Goal: Information Seeking & Learning: Learn about a topic

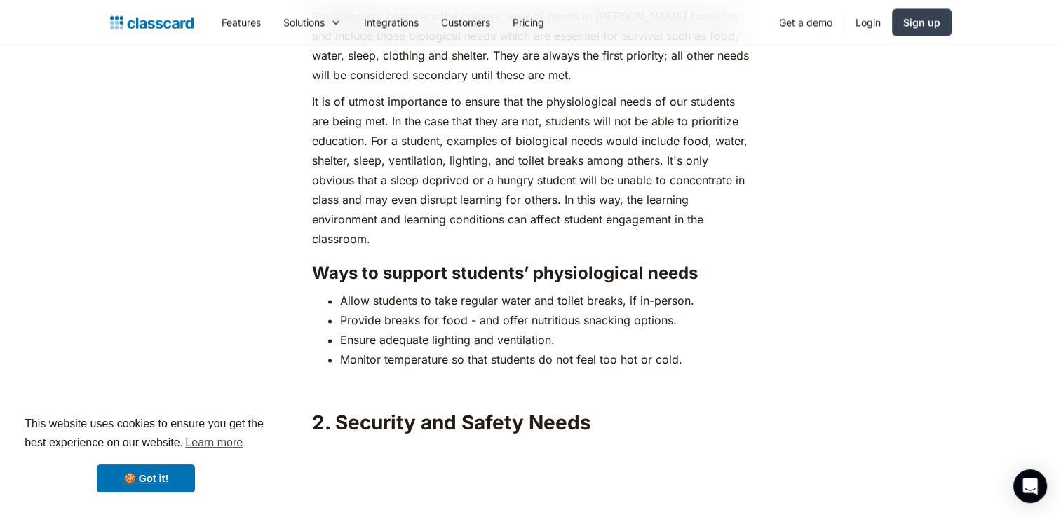
scroll to position [2053, 0]
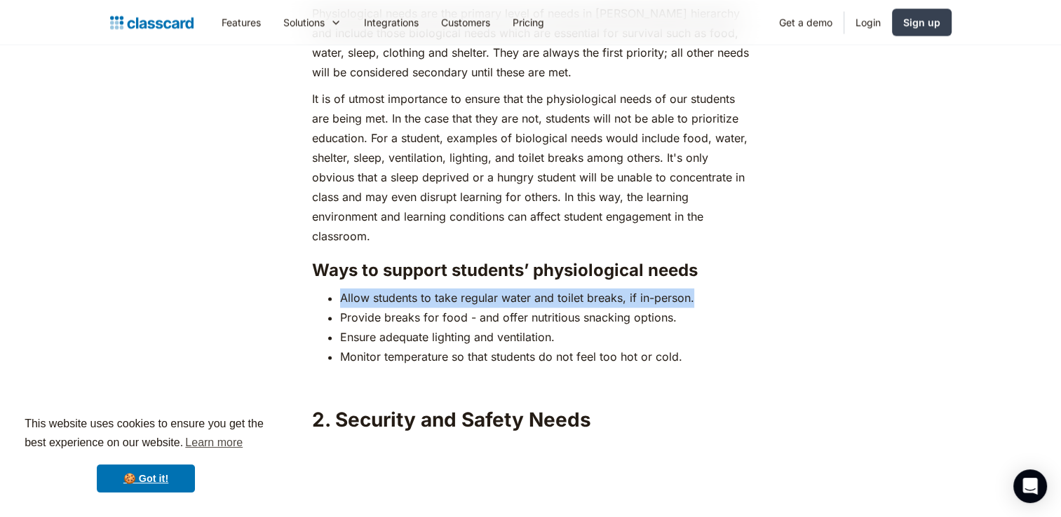
drag, startPoint x: 339, startPoint y: 270, endPoint x: 708, endPoint y: 270, distance: 369.4
click at [708, 288] on ul "Allow students to take regular water and toilet breaks, if in-person. Provide b…" at bounding box center [530, 327] width 437 height 79
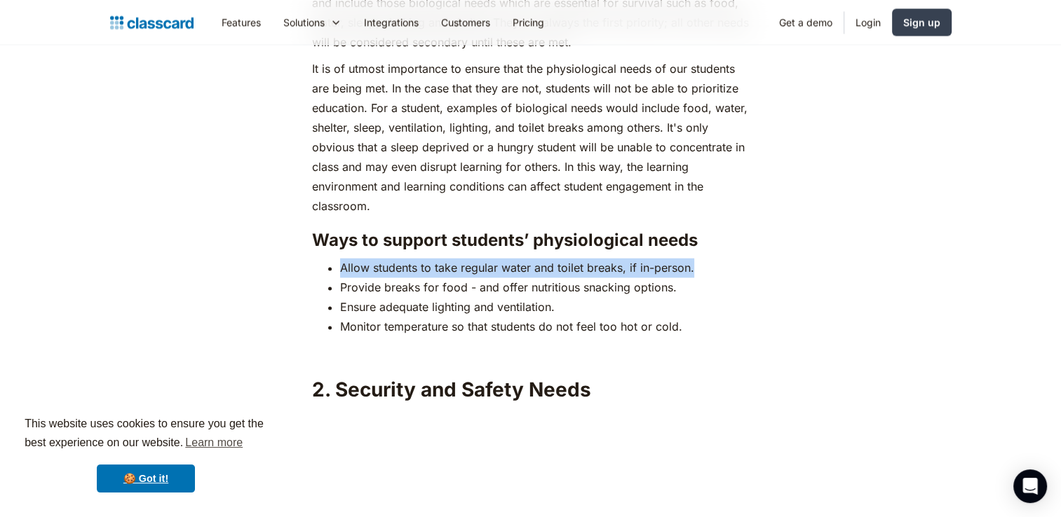
scroll to position [2078, 0]
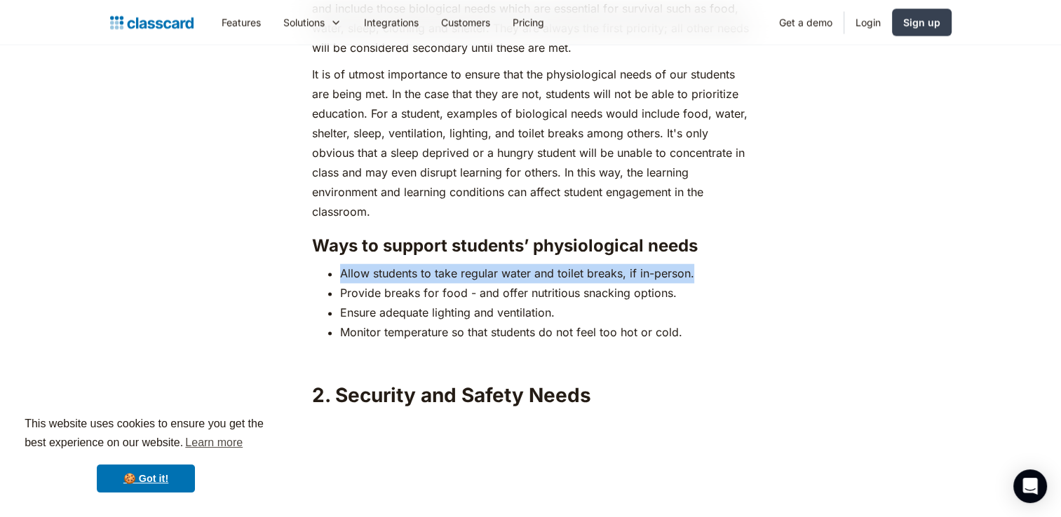
copy li "Allow students to take regular water and toilet breaks, if in-person."
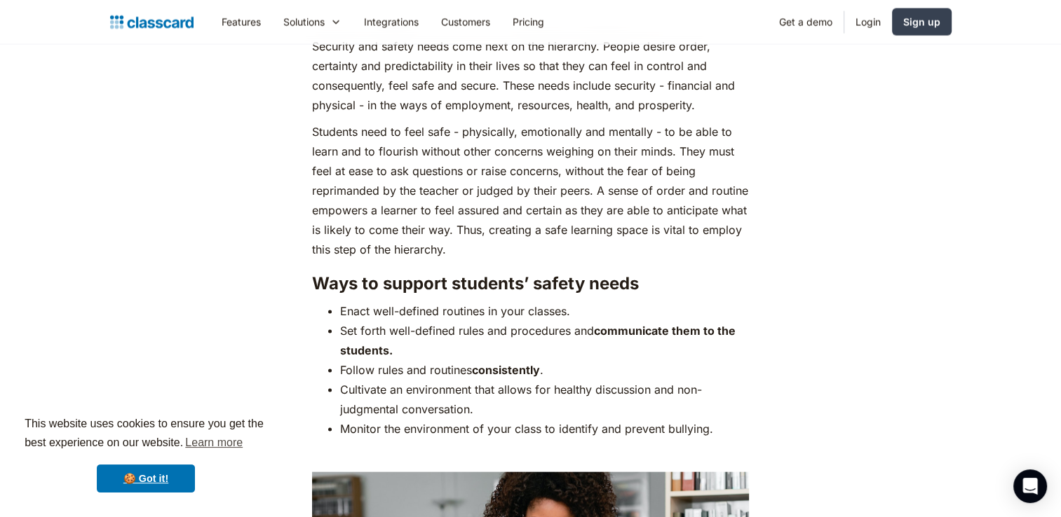
scroll to position [2717, 0]
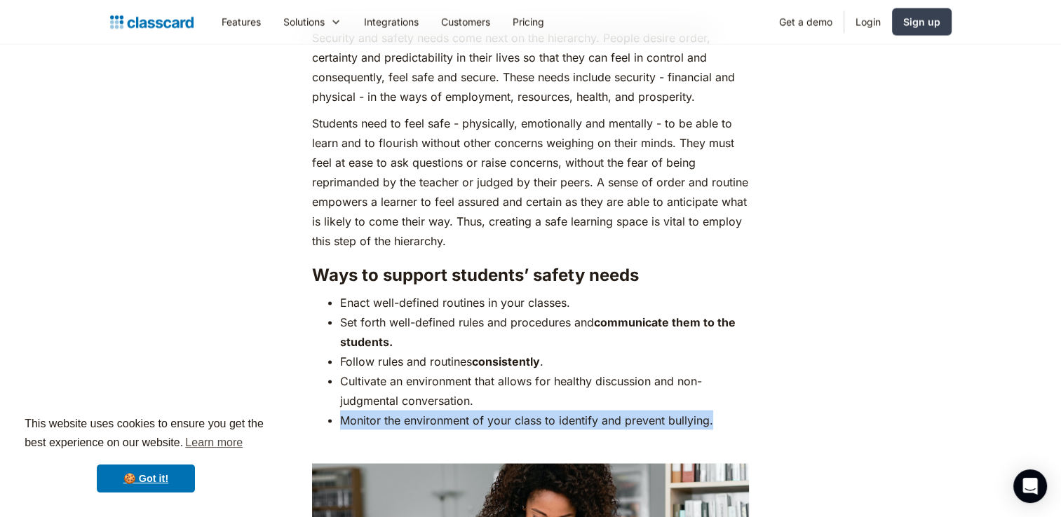
drag, startPoint x: 340, startPoint y: 394, endPoint x: 713, endPoint y: 400, distance: 373.0
click at [713, 411] on li "Monitor the environment of your class to identify and prevent bullying." at bounding box center [544, 421] width 409 height 20
drag, startPoint x: 713, startPoint y: 400, endPoint x: 680, endPoint y: 390, distance: 34.4
copy li "Monitor the environment of your class to identify and prevent bullying."
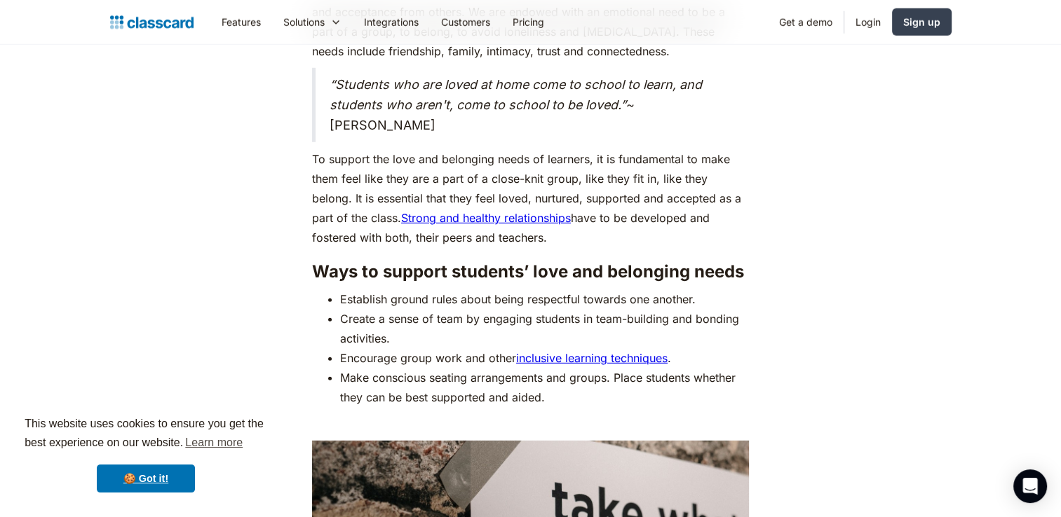
scroll to position [3911, 0]
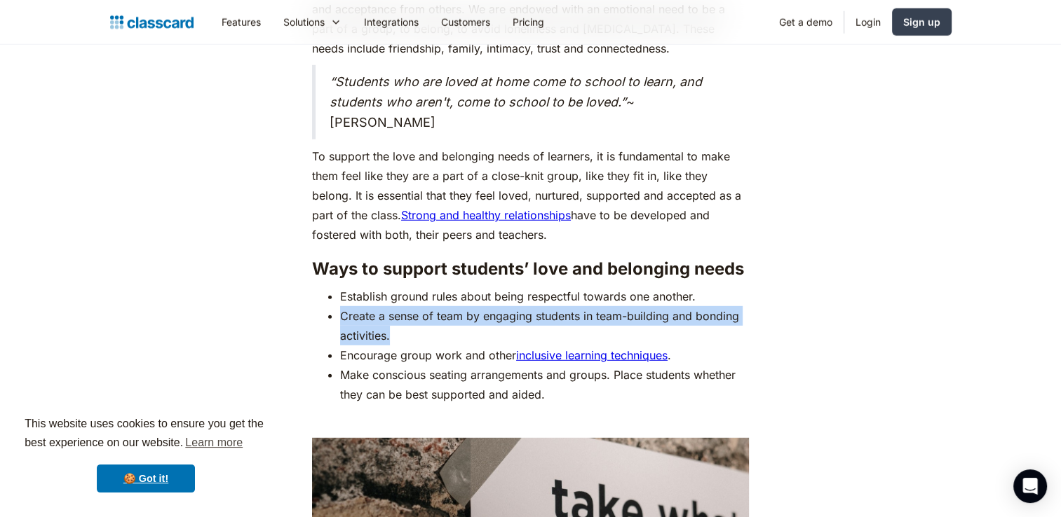
drag, startPoint x: 339, startPoint y: 287, endPoint x: 390, endPoint y: 310, distance: 55.2
click at [390, 310] on li "Create a sense of team by engaging students in team-building and bonding activi…" at bounding box center [544, 325] width 409 height 39
drag, startPoint x: 390, startPoint y: 310, endPoint x: 372, endPoint y: 306, distance: 18.0
copy li "Create a sense of team by engaging students in team-building and bonding activi…"
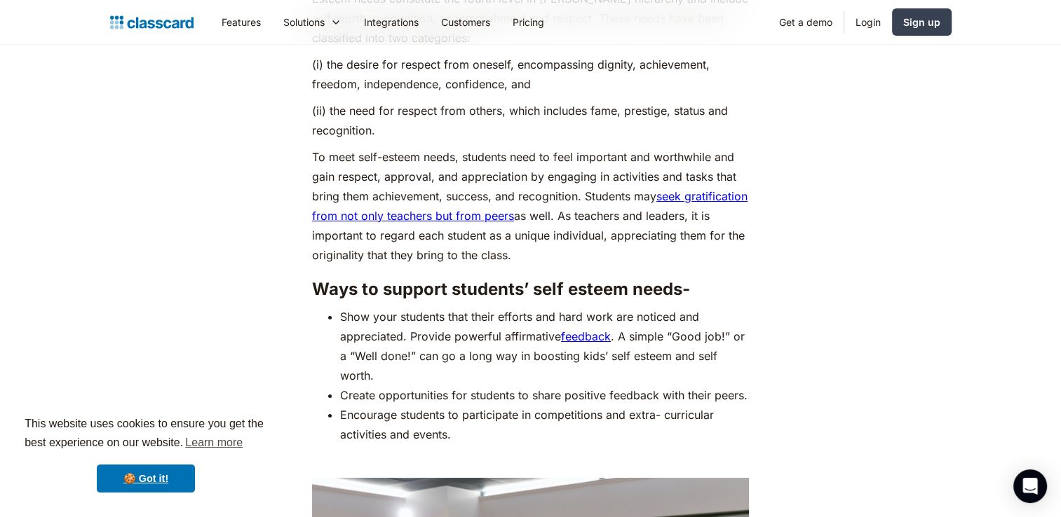
scroll to position [5041, 0]
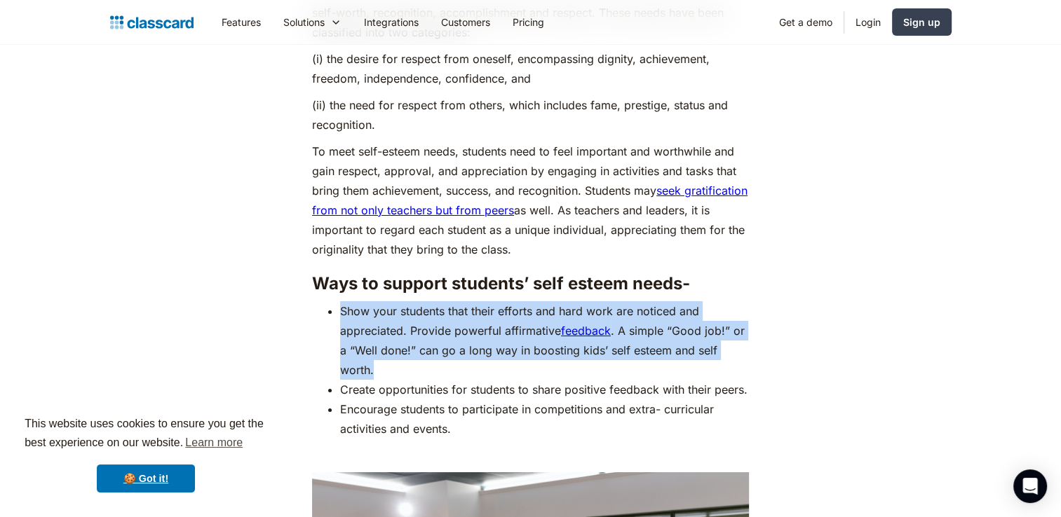
drag, startPoint x: 339, startPoint y: 280, endPoint x: 384, endPoint y: 338, distance: 73.5
click at [384, 338] on ul "Show your students that their efforts and hard work are noticed and appreciated…" at bounding box center [530, 369] width 437 height 137
drag, startPoint x: 384, startPoint y: 338, endPoint x: 361, endPoint y: 318, distance: 30.3
copy li "Show your students that their efforts and hard work are noticed and appreciated…"
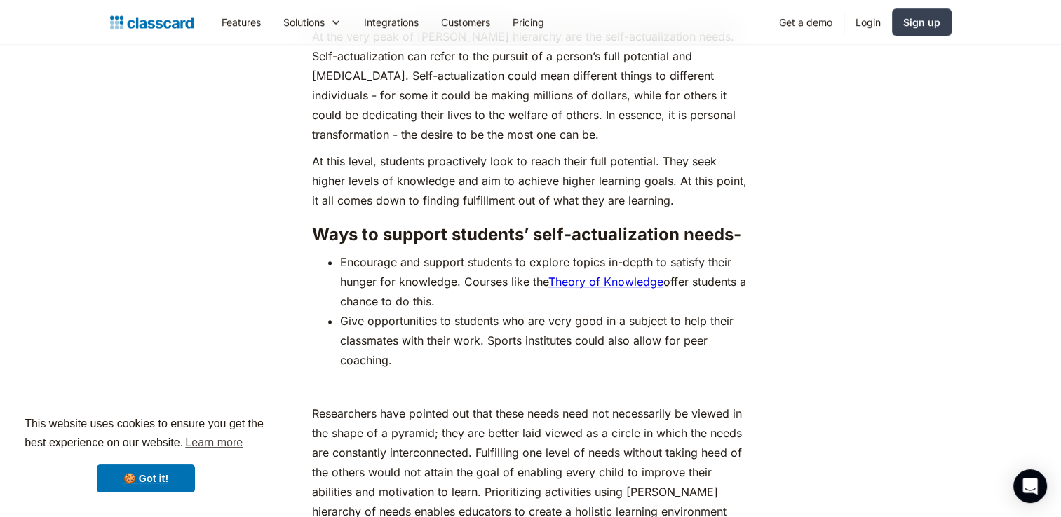
scroll to position [6180, 0]
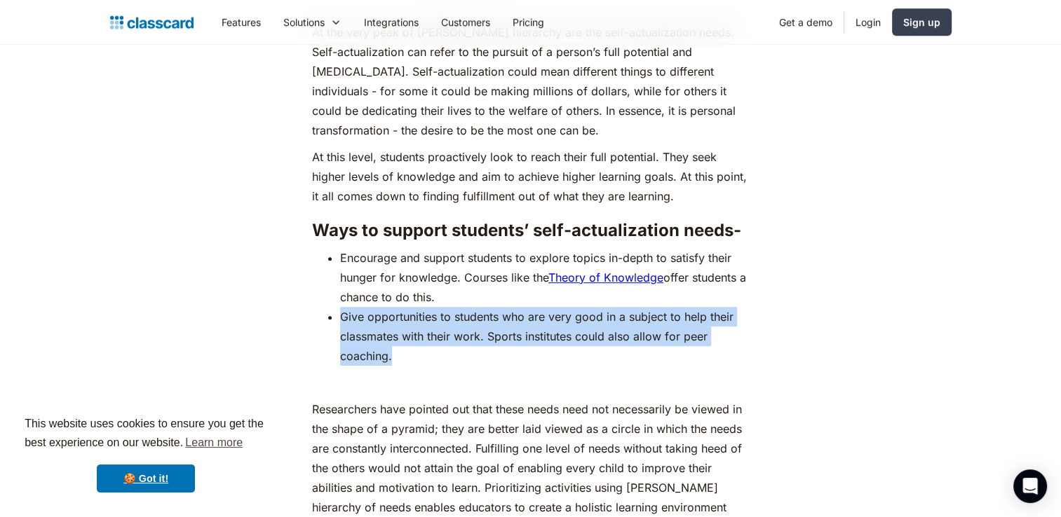
drag, startPoint x: 340, startPoint y: 310, endPoint x: 409, endPoint y: 354, distance: 82.3
click at [409, 354] on li "Give opportunities to students who are very good in a subject to help their cla…" at bounding box center [544, 336] width 409 height 59
drag, startPoint x: 409, startPoint y: 354, endPoint x: 367, endPoint y: 321, distance: 53.4
copy li "Give opportunities to students who are very good in a subject to help their cla…"
